Goal: Task Accomplishment & Management: Manage account settings

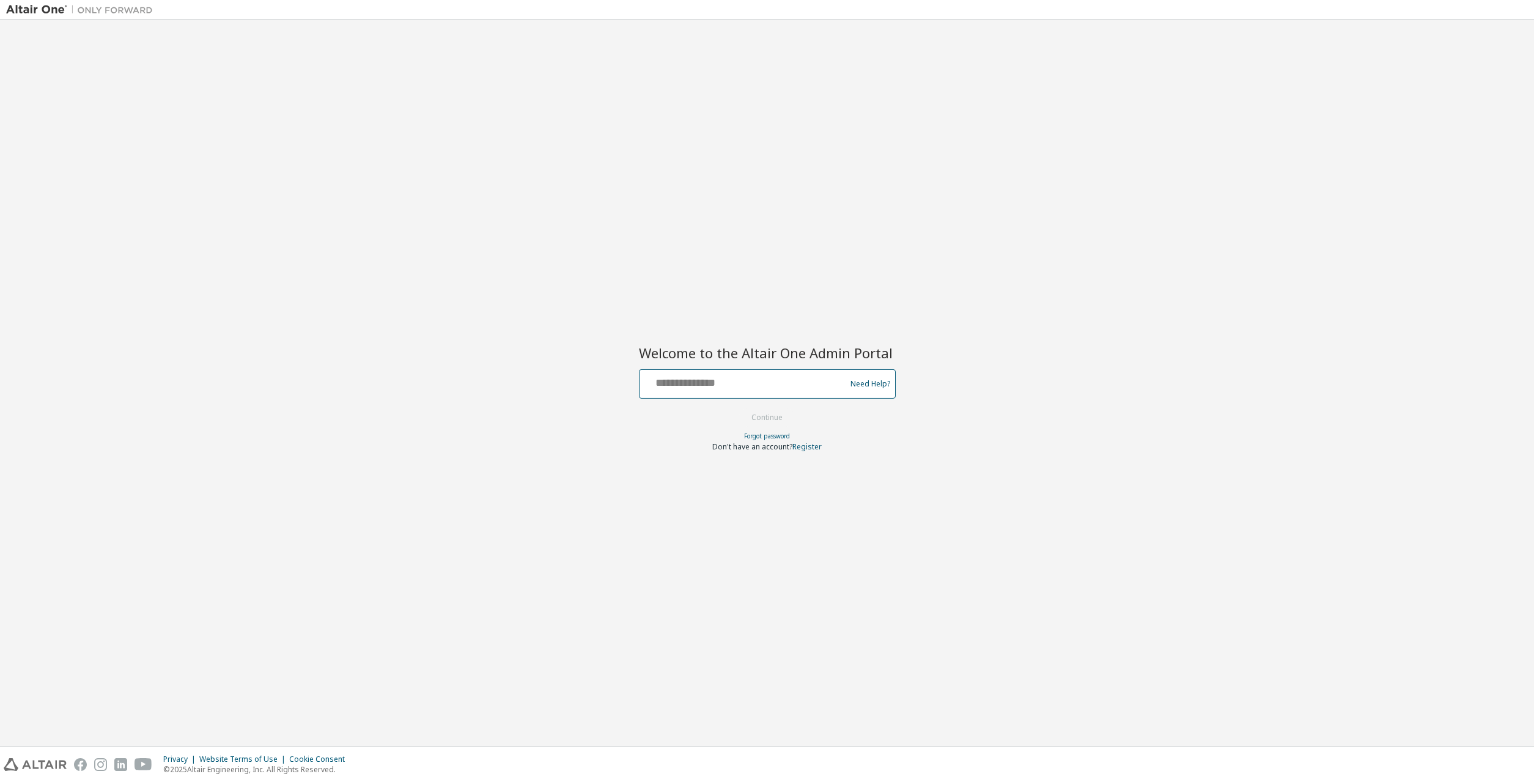
click at [736, 375] on input "text" at bounding box center [744, 381] width 200 height 18
type input "**********"
click at [765, 420] on button "Continue" at bounding box center [767, 417] width 57 height 18
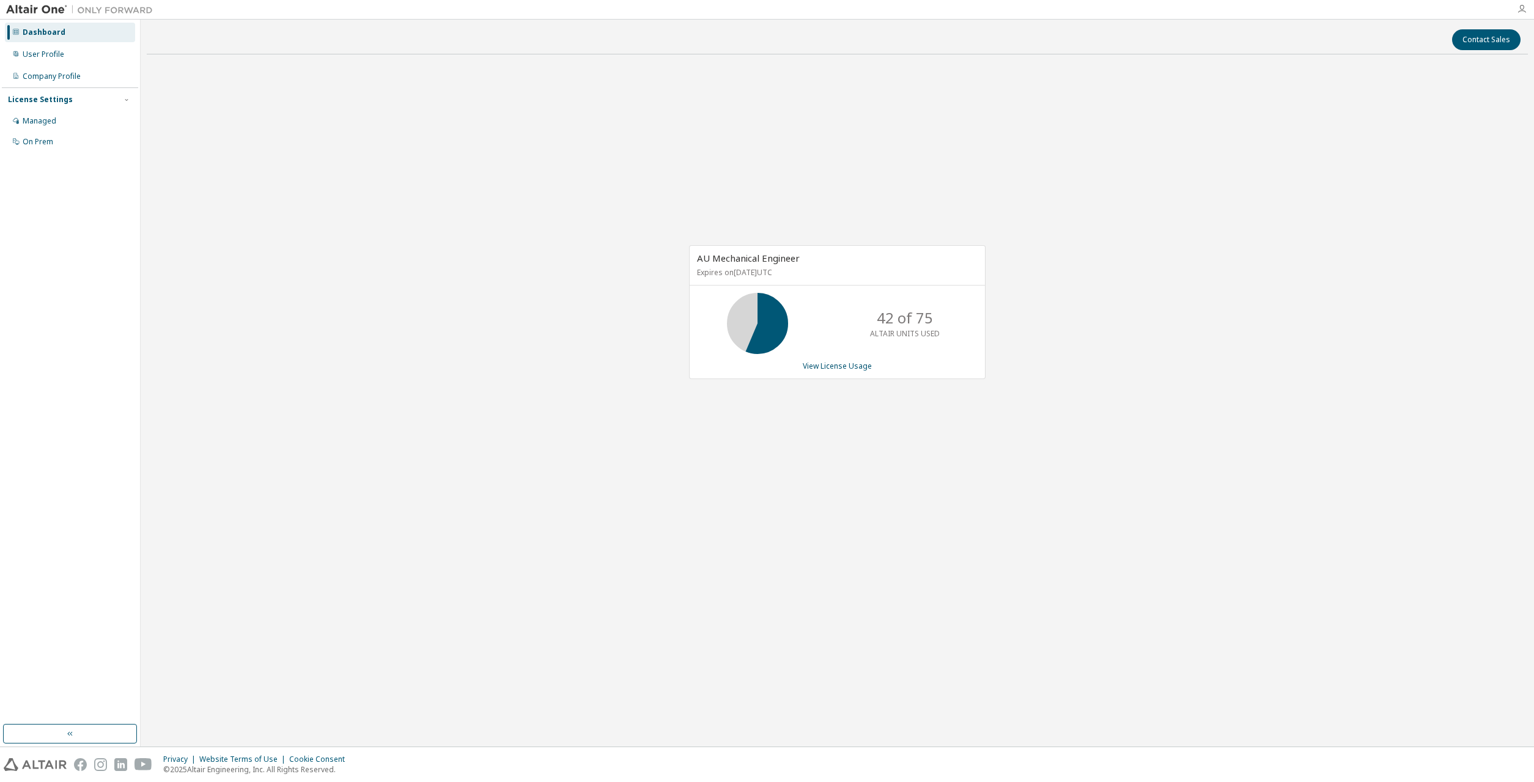
click at [1521, 13] on icon "button" at bounding box center [1522, 9] width 10 height 10
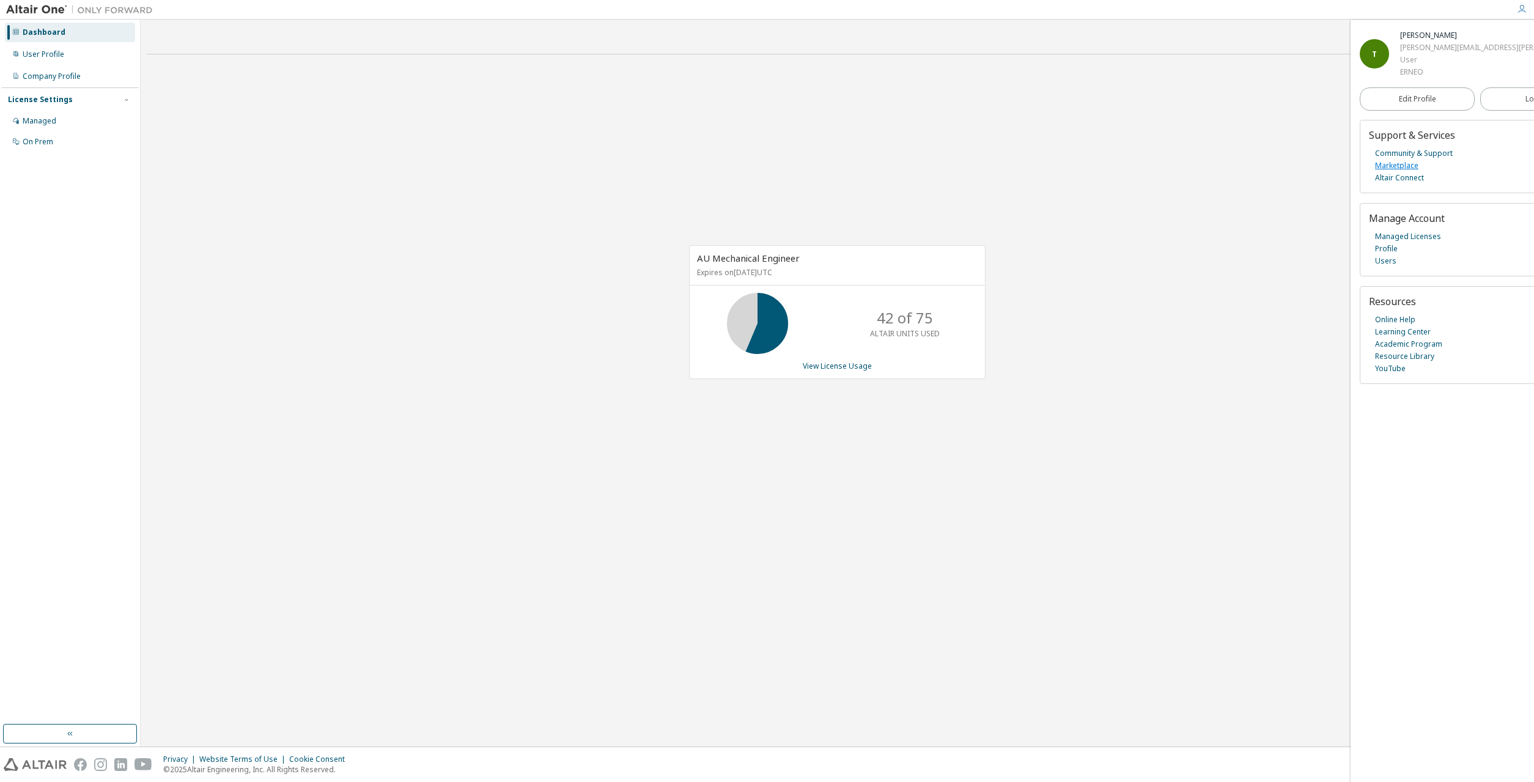
click at [1398, 164] on link "Marketplace" at bounding box center [1396, 166] width 43 height 12
click at [835, 364] on link "View License Usage" at bounding box center [837, 366] width 69 height 10
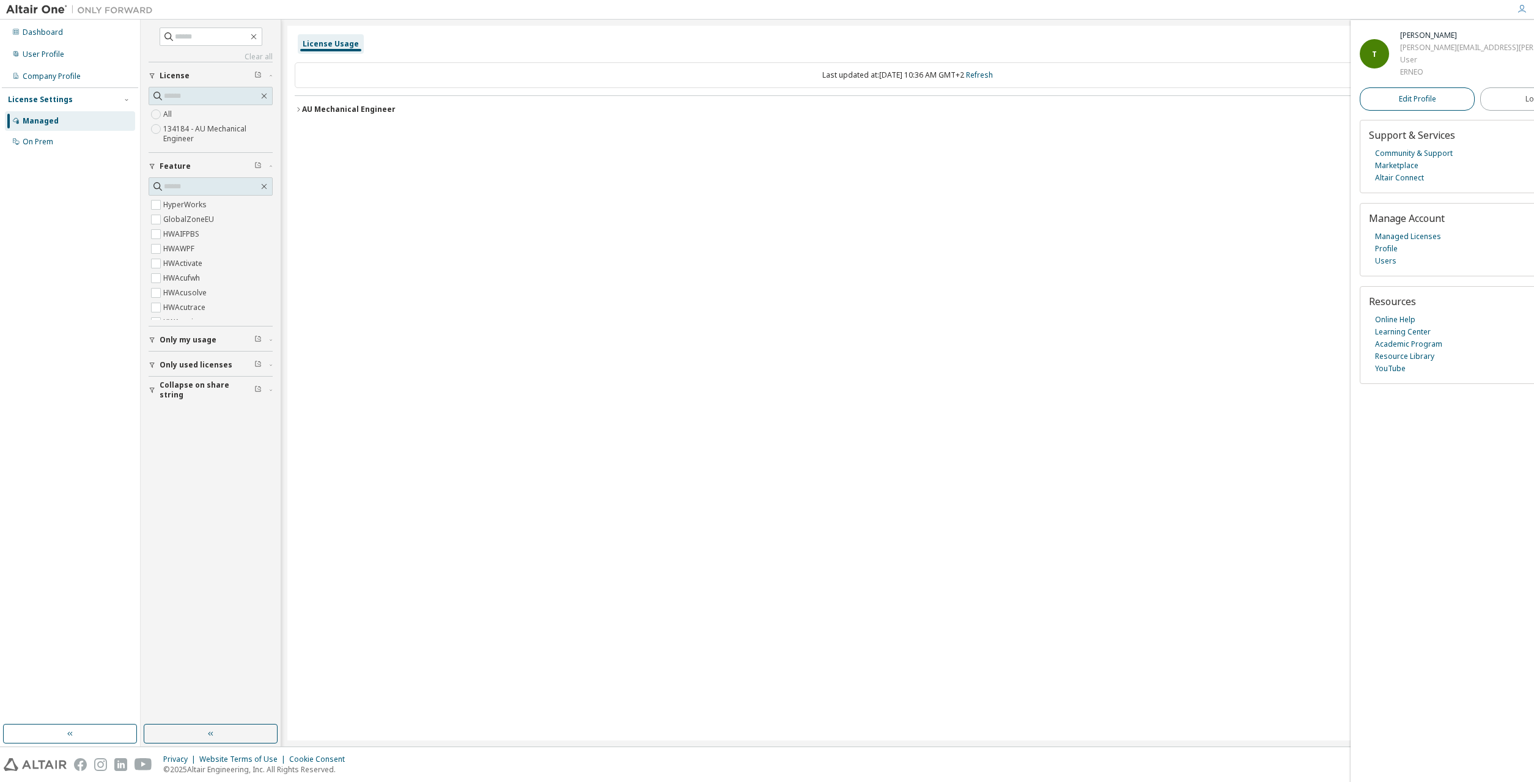
click at [1404, 95] on span "Edit Profile" at bounding box center [1417, 99] width 37 height 10
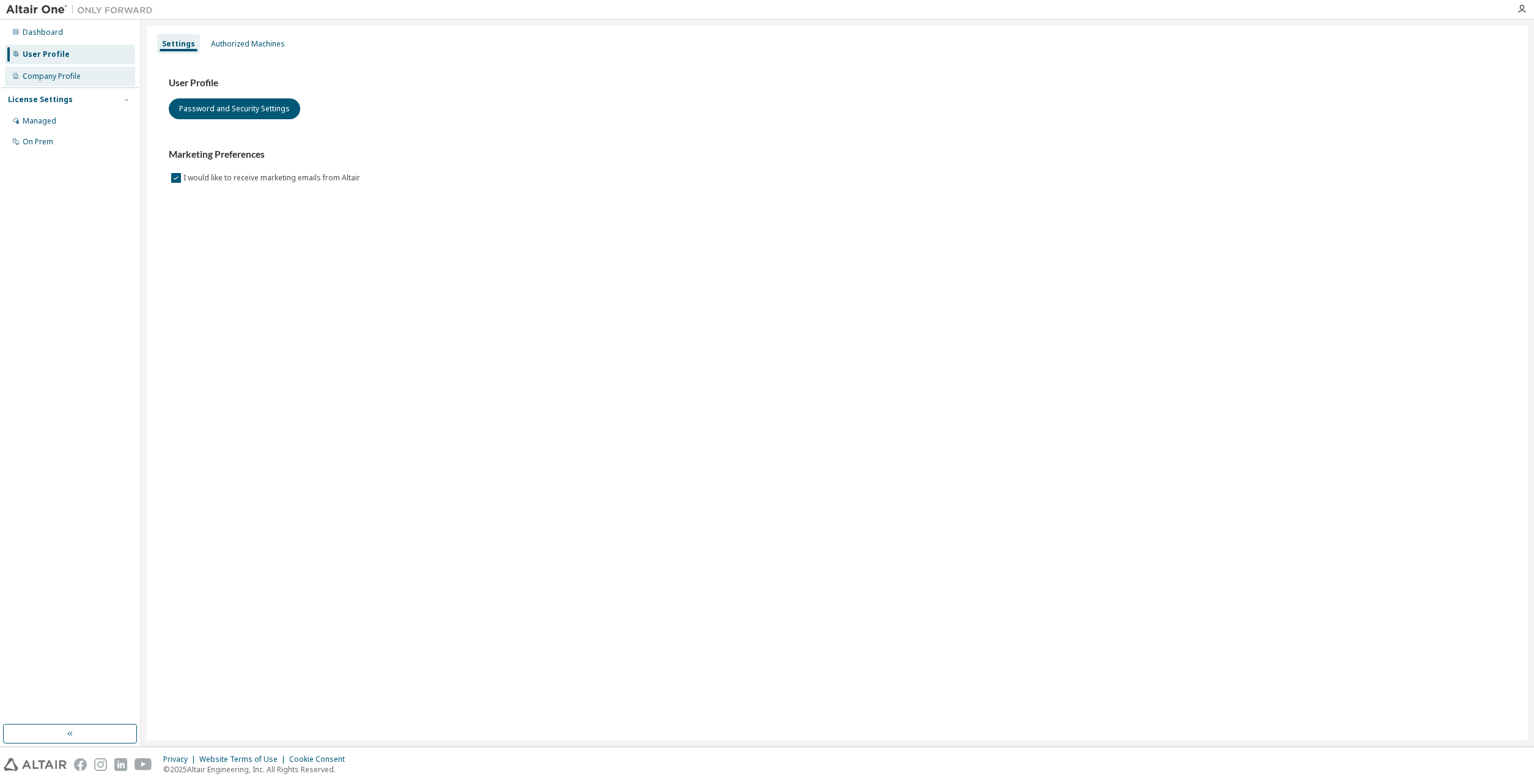
click at [65, 76] on div "Company Profile" at bounding box center [52, 77] width 58 height 10
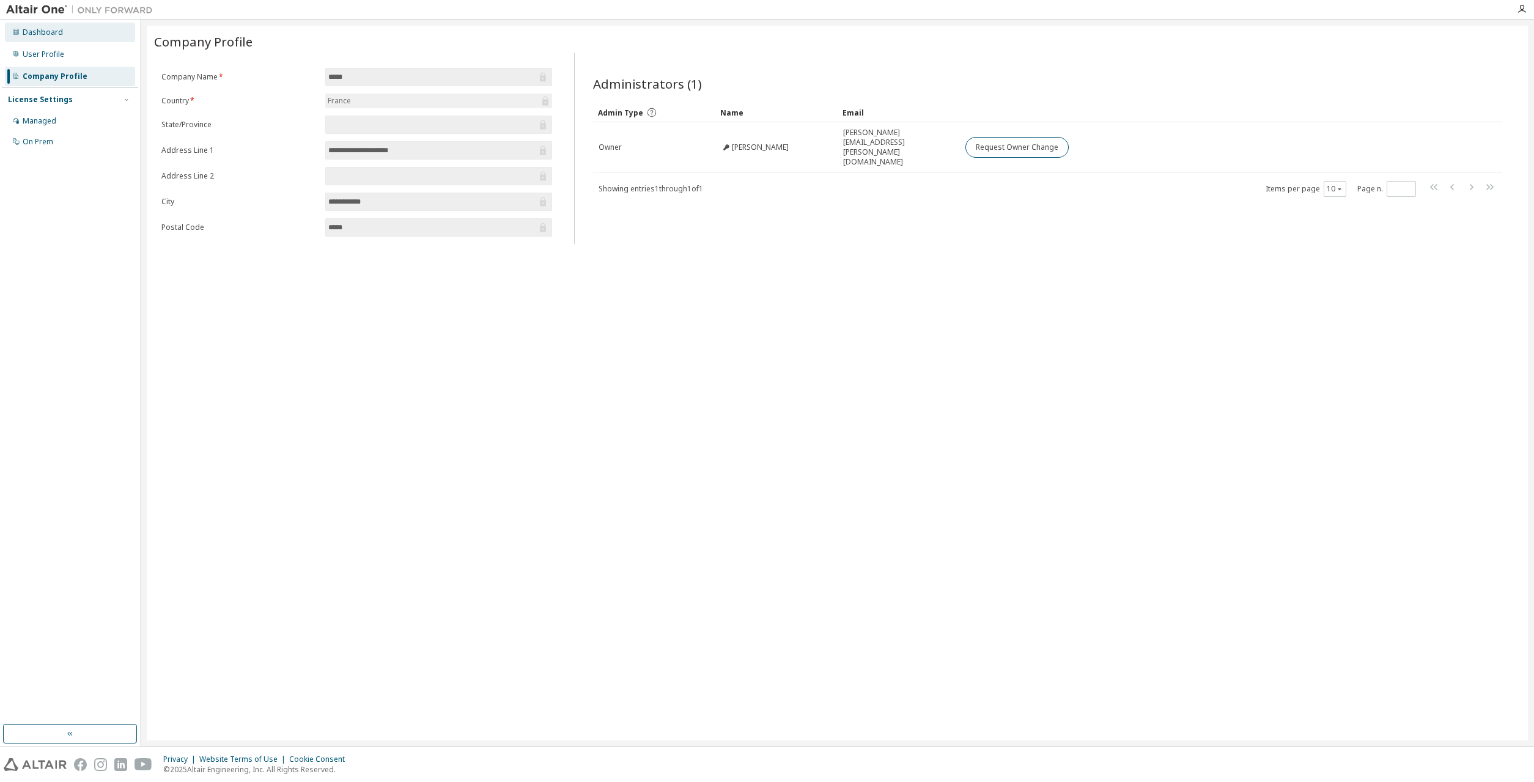
click at [66, 36] on div "Dashboard" at bounding box center [70, 33] width 130 height 20
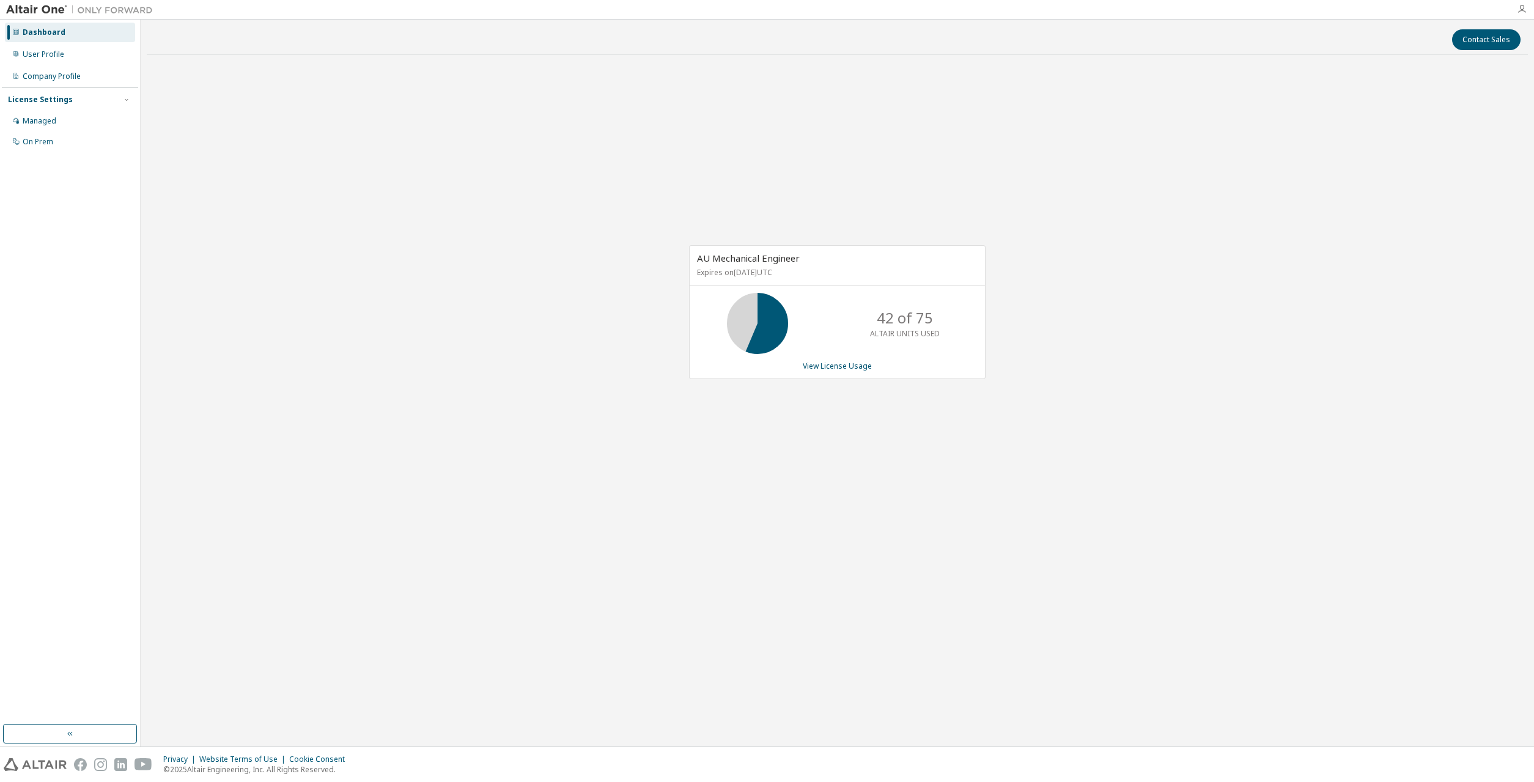
click at [1522, 9] on icon "button" at bounding box center [1522, 9] width 10 height 10
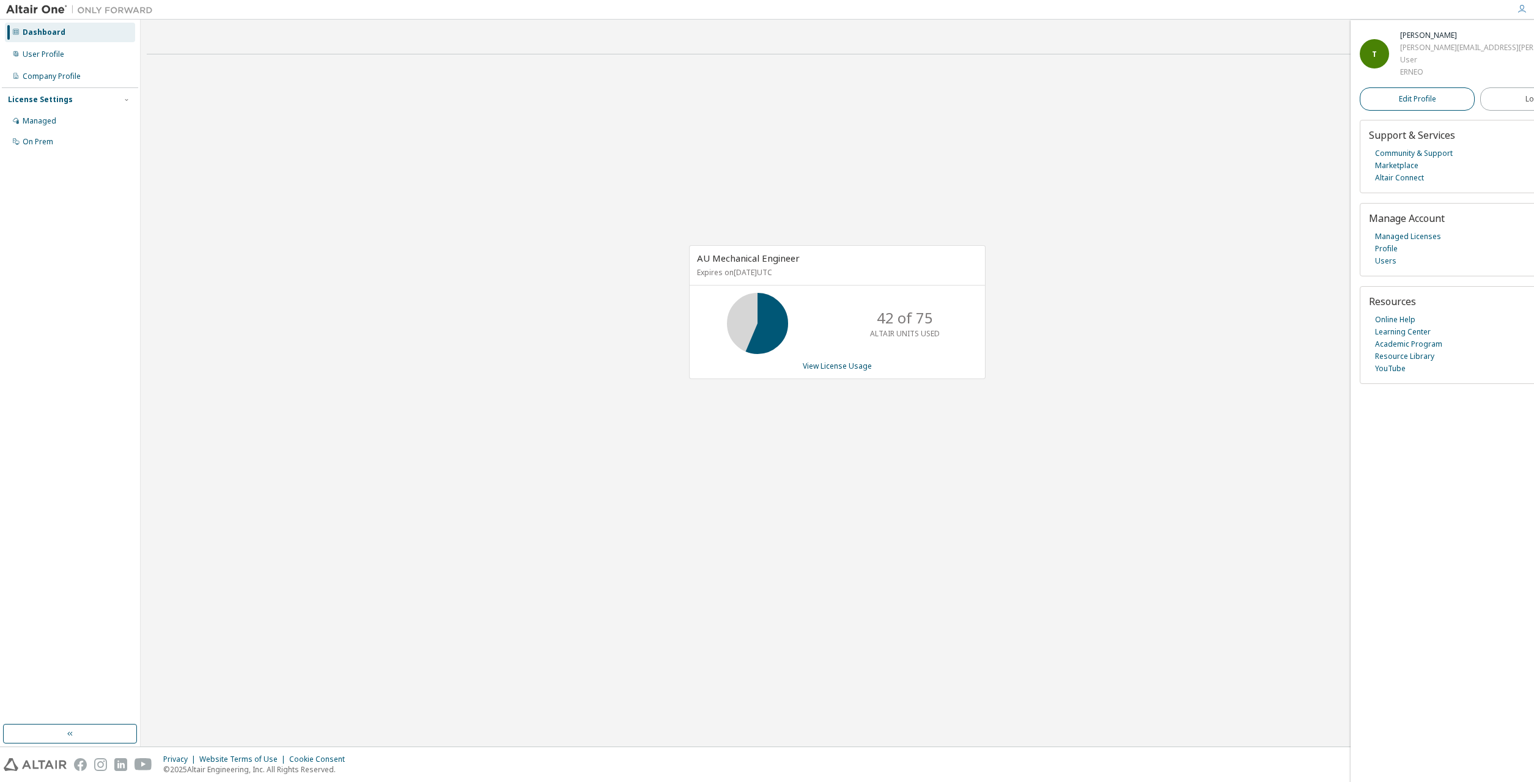
click at [1399, 101] on span "Edit Profile" at bounding box center [1417, 99] width 37 height 10
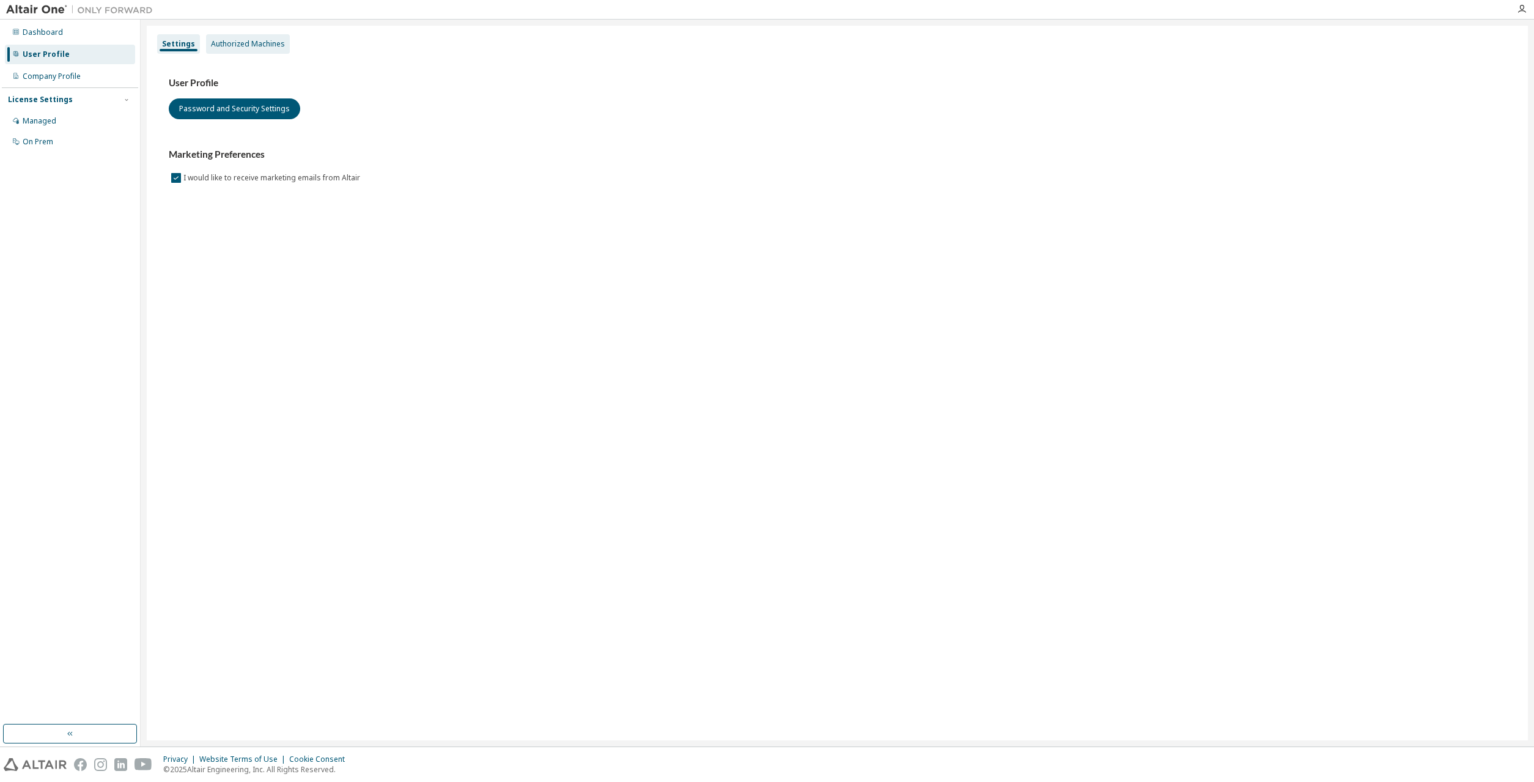
click at [267, 44] on div "Authorized Machines" at bounding box center [248, 44] width 74 height 10
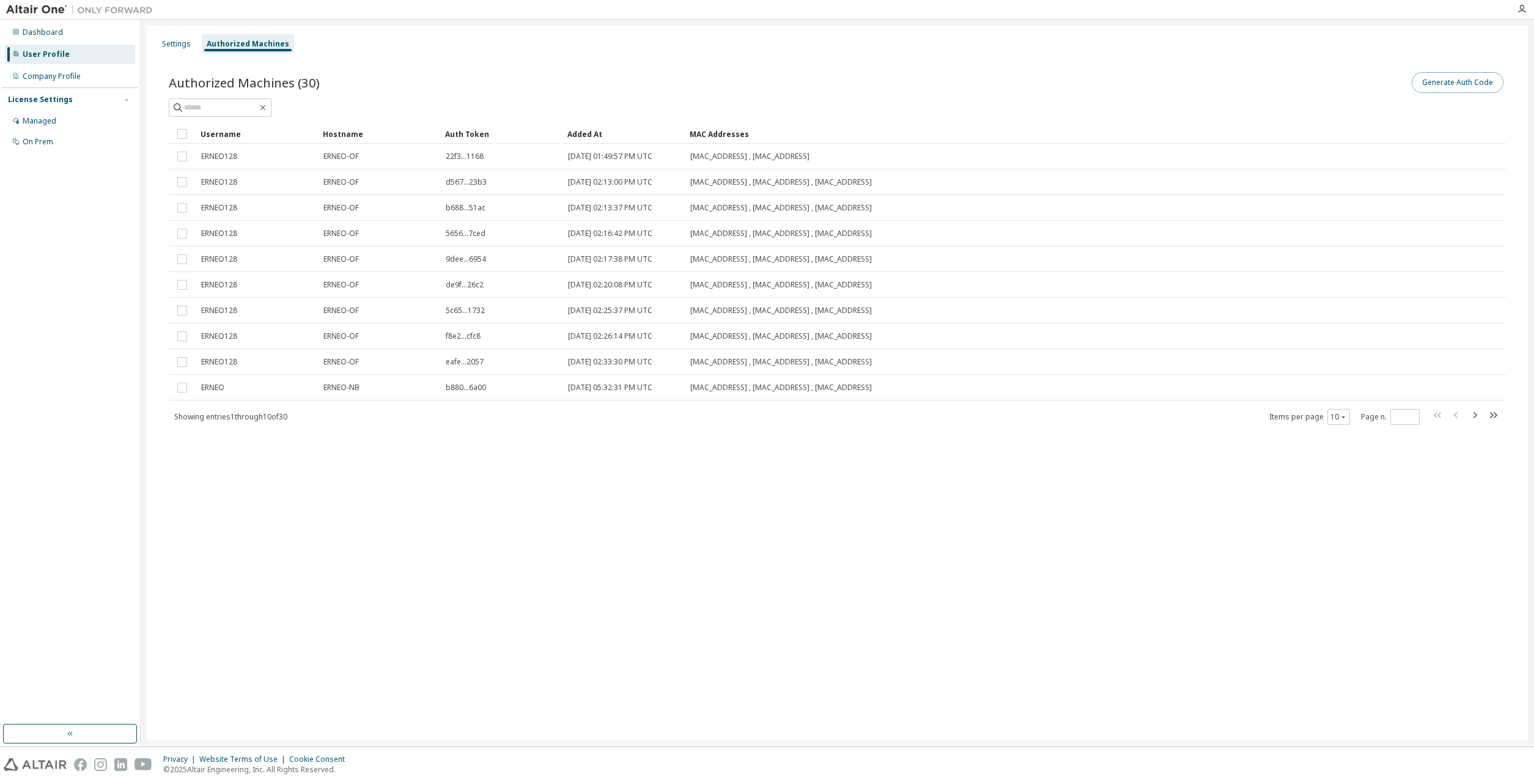
click at [1443, 86] on button "Generate Auth Code" at bounding box center [1458, 82] width 92 height 21
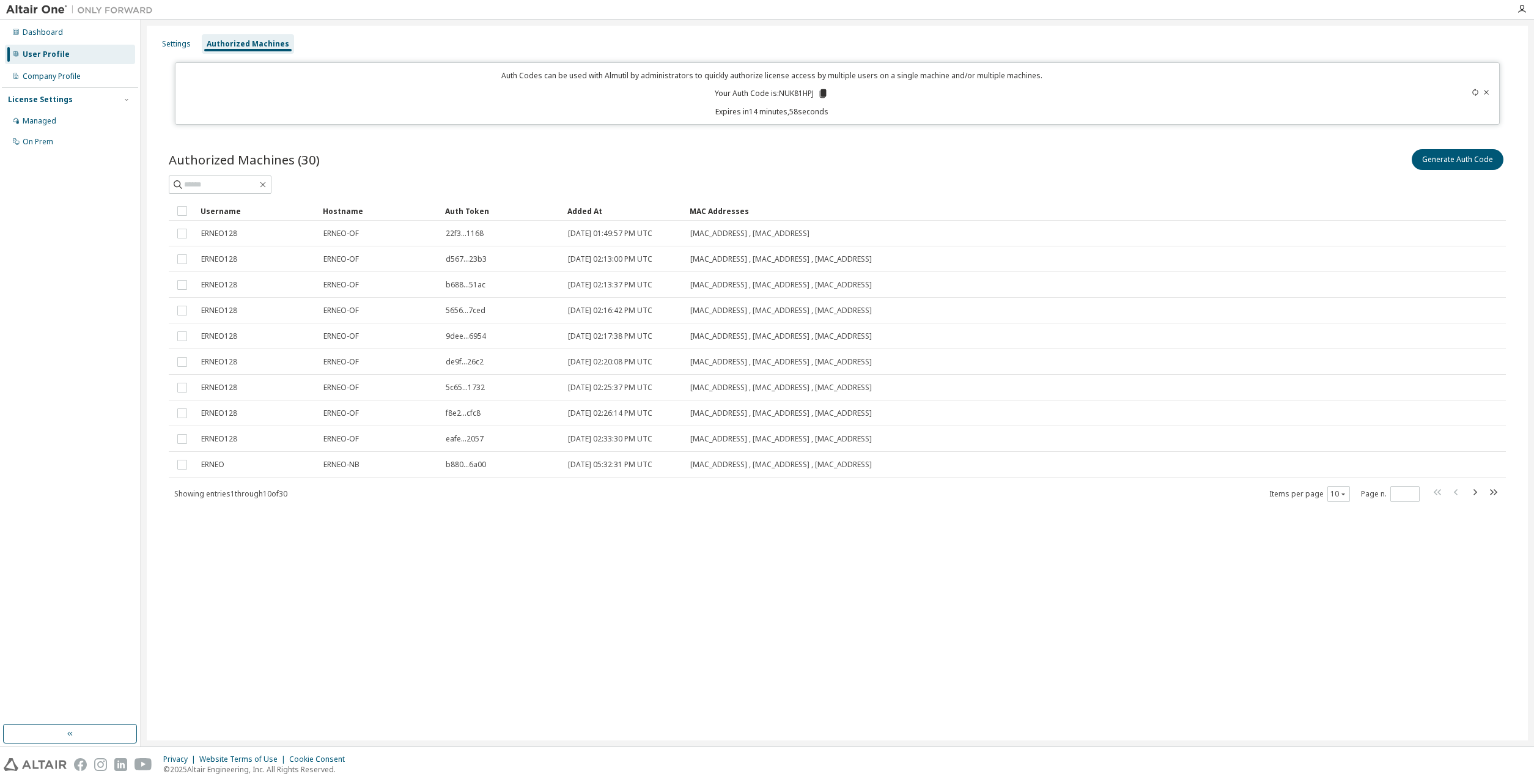
click at [825, 94] on icon at bounding box center [823, 93] width 7 height 9
